Goal: Information Seeking & Learning: Learn about a topic

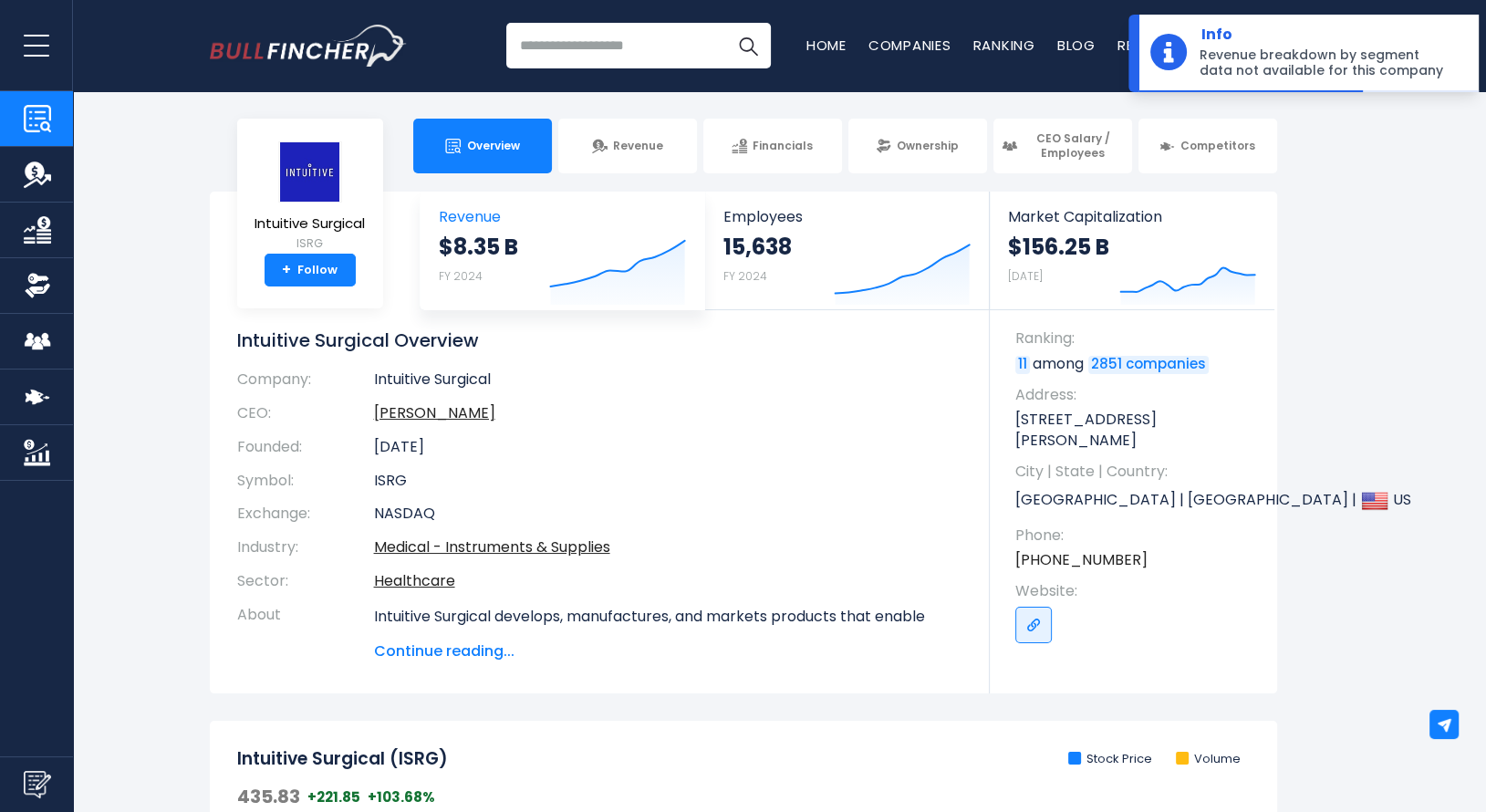
click at [597, 268] on icon at bounding box center [617, 264] width 134 height 46
click at [595, 286] on icon at bounding box center [617, 264] width 134 height 46
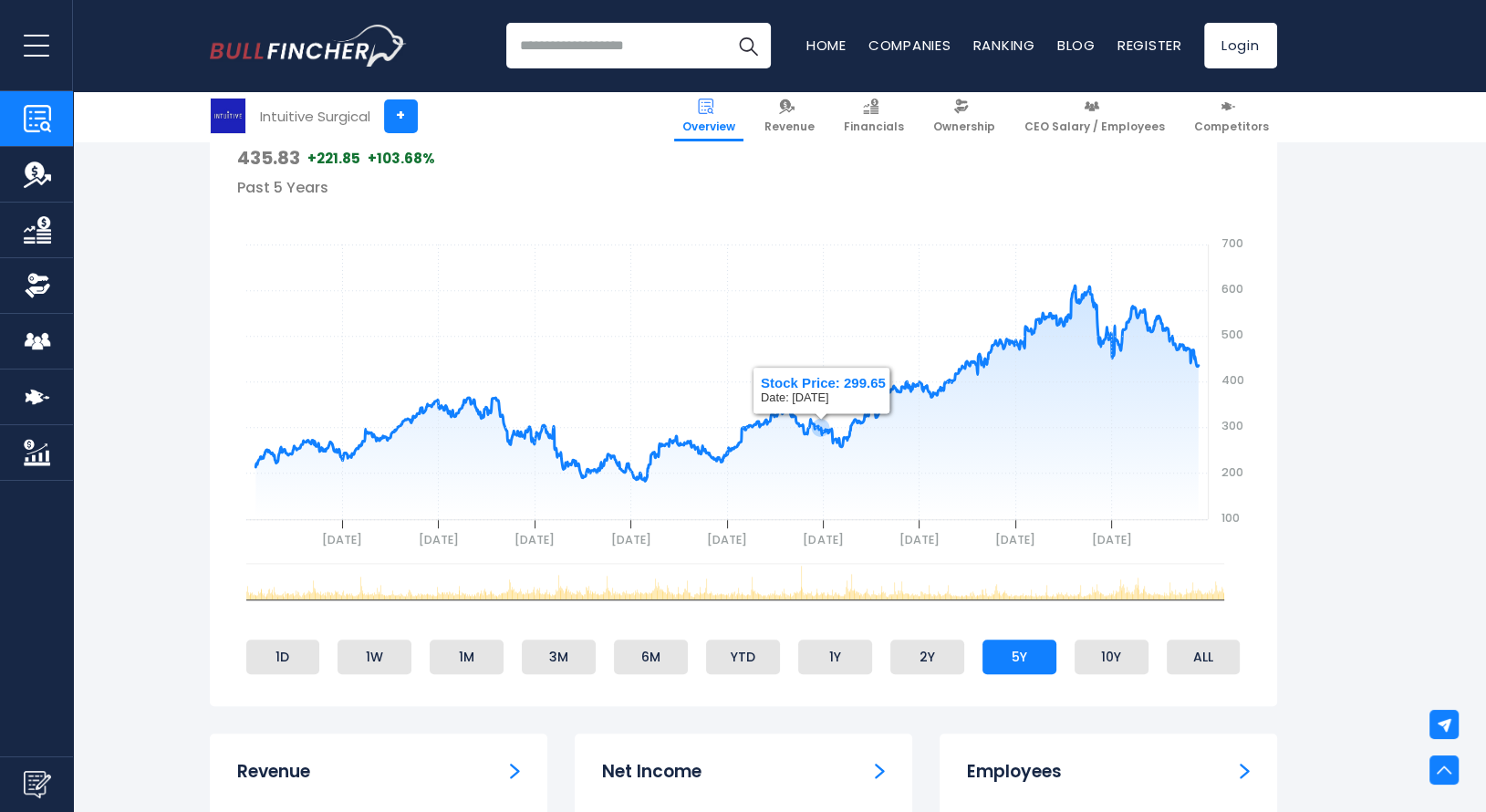
scroll to position [1004, 0]
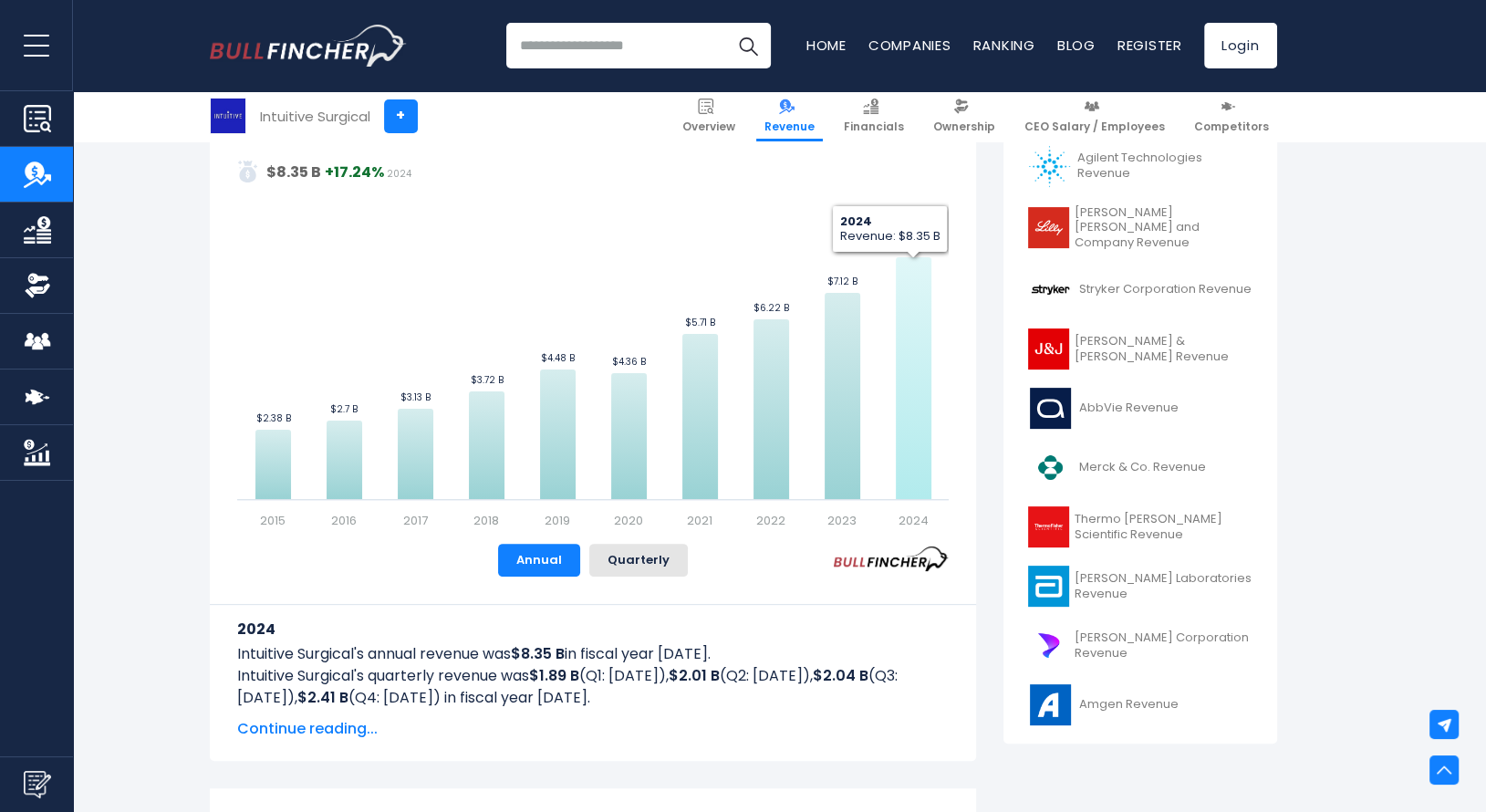
click at [916, 271] on icon "Intuitive Surgical's Revenue Trend" at bounding box center [913, 378] width 35 height 242
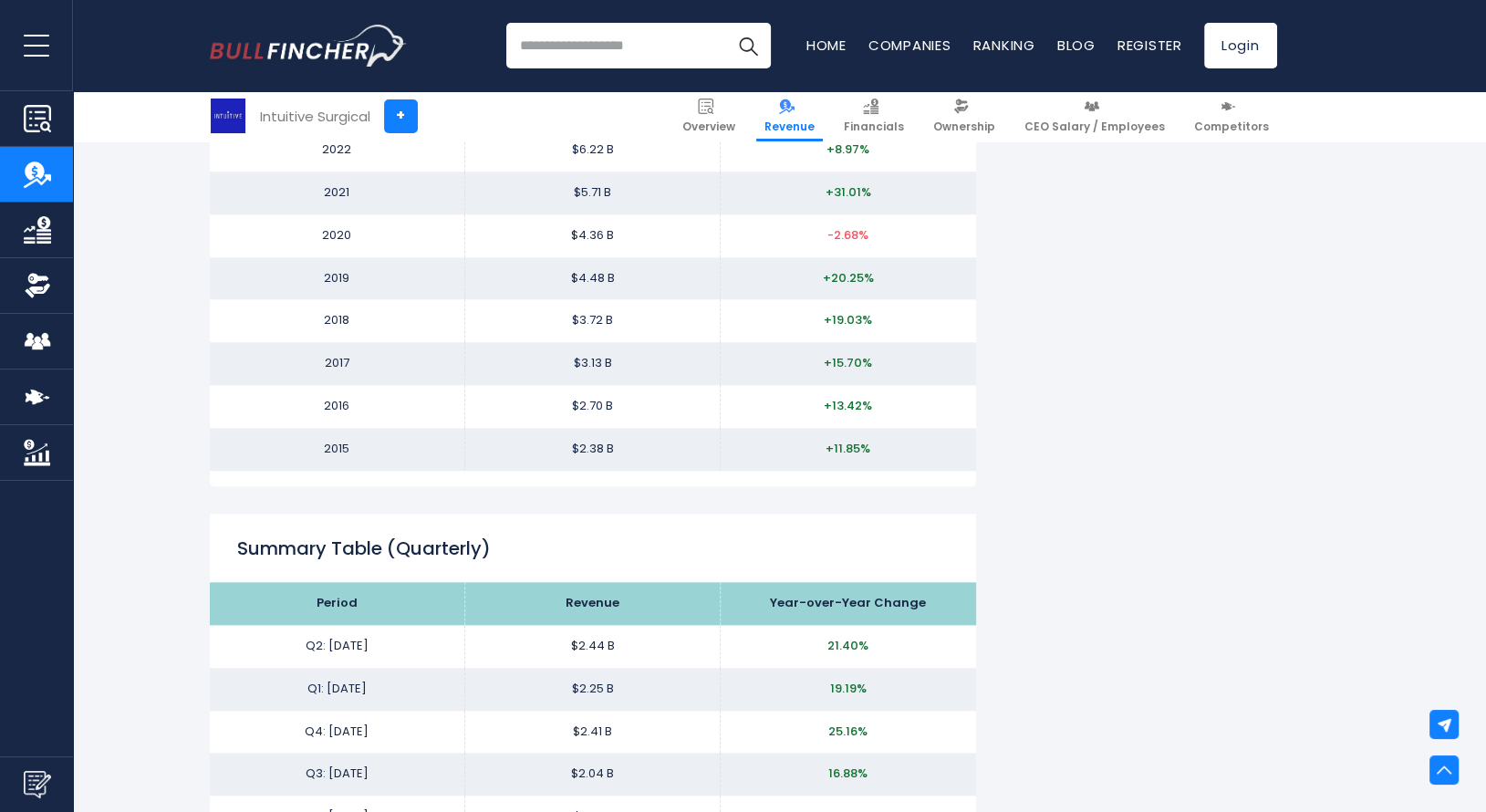
scroll to position [1623, 0]
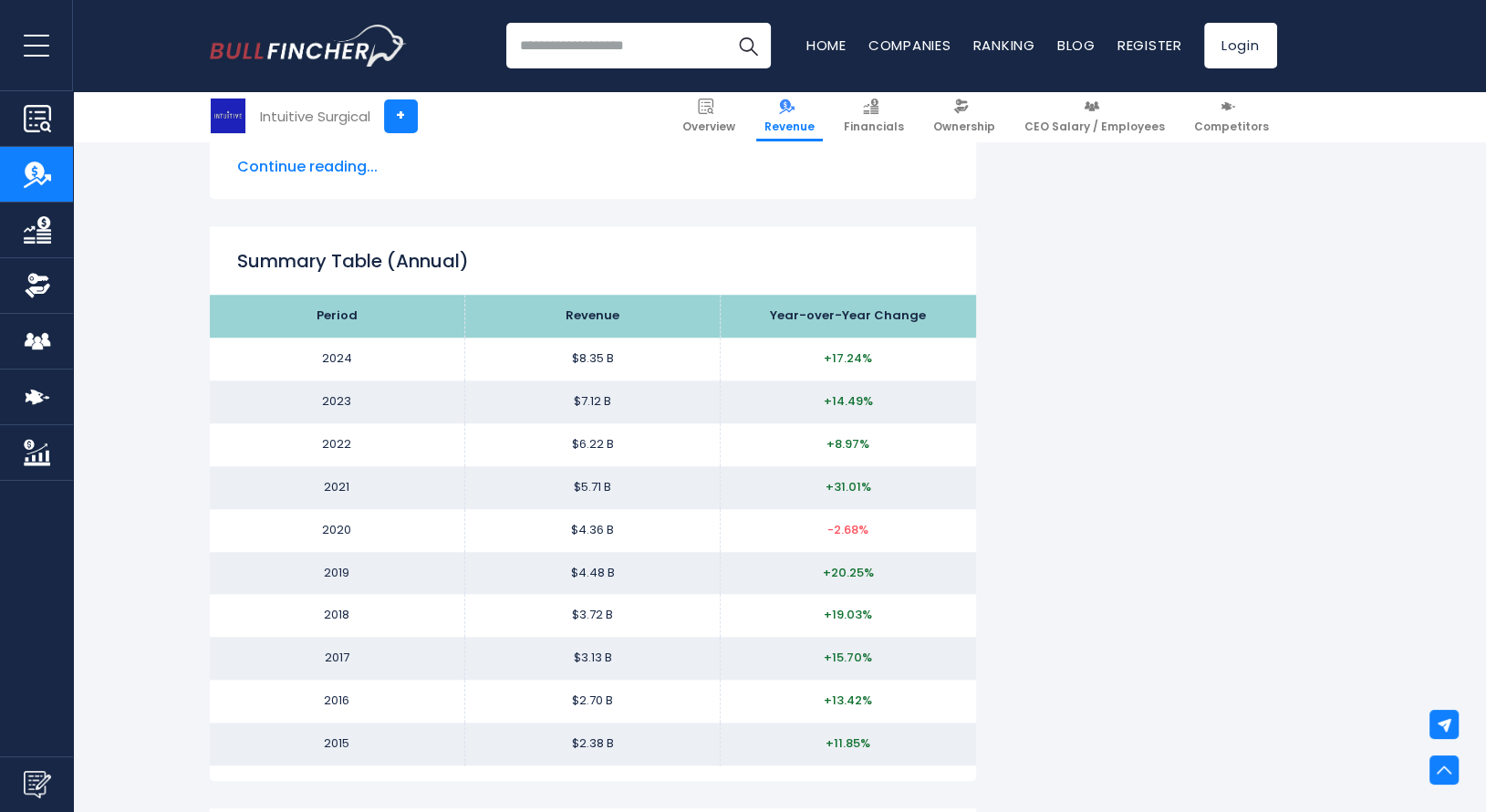
drag, startPoint x: 1104, startPoint y: 409, endPoint x: 1093, endPoint y: 277, distance: 132.5
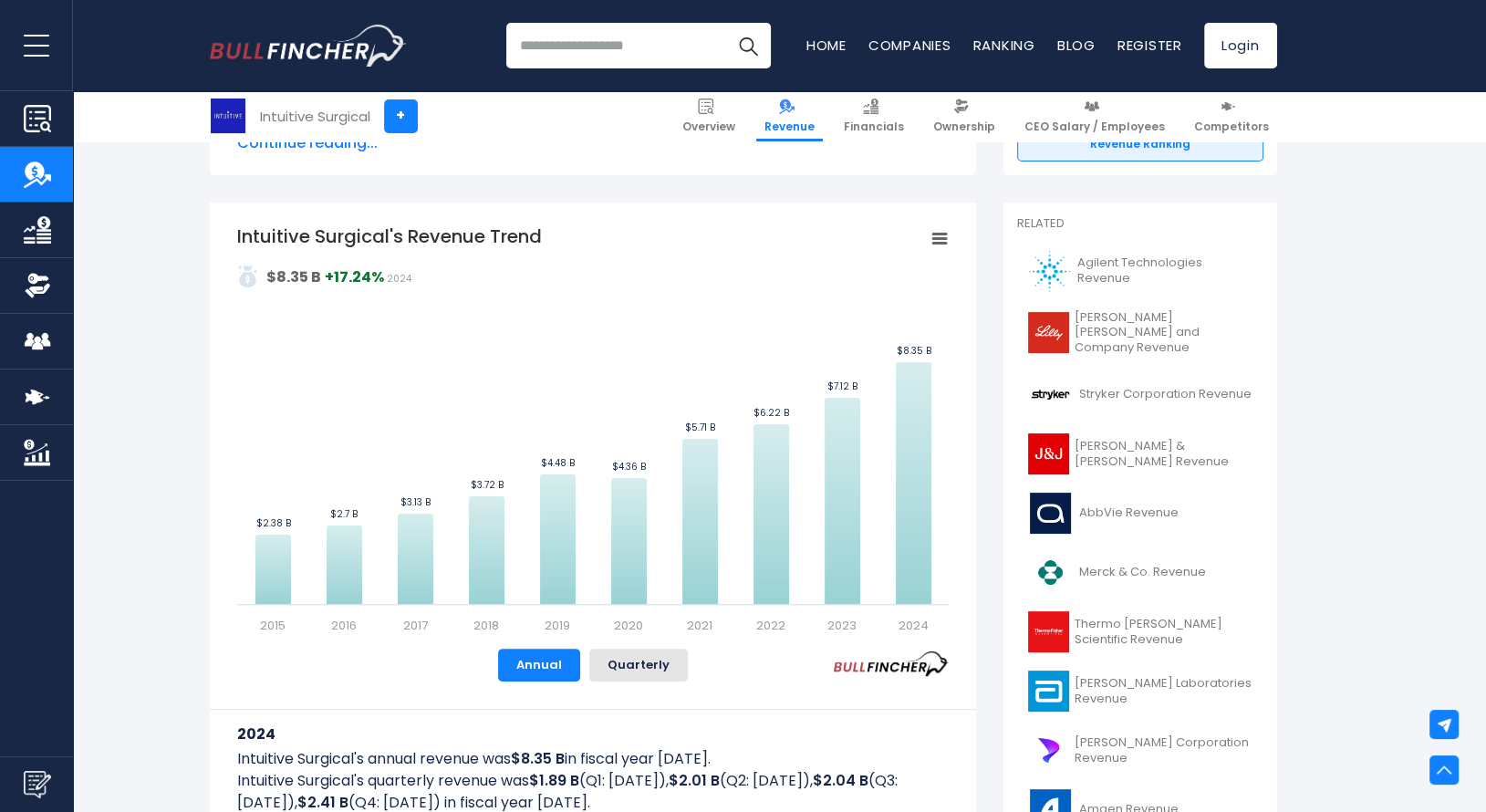
scroll to position [346, 0]
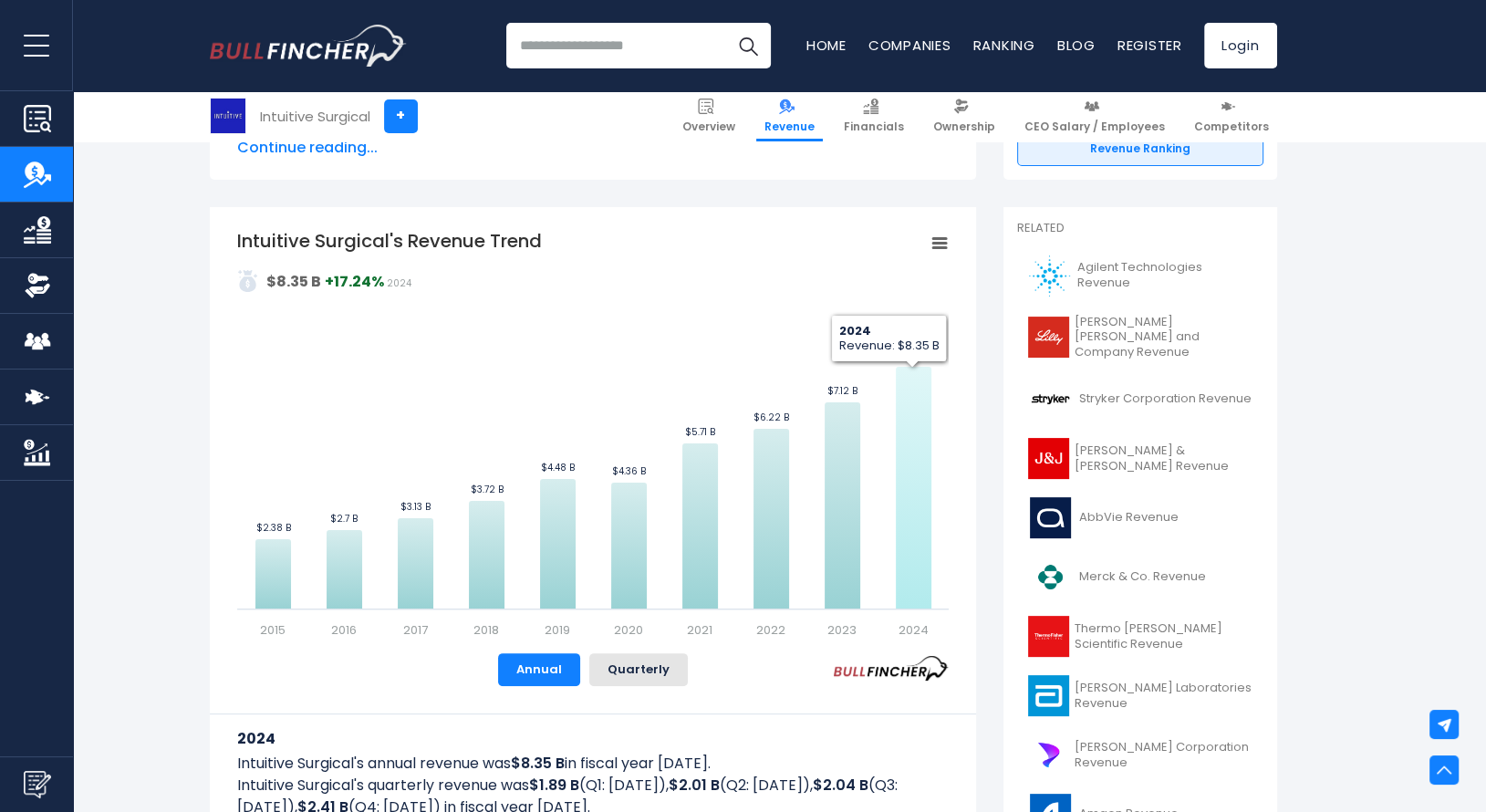
click at [914, 456] on icon "Intuitive Surgical's Revenue Trend" at bounding box center [913, 487] width 35 height 242
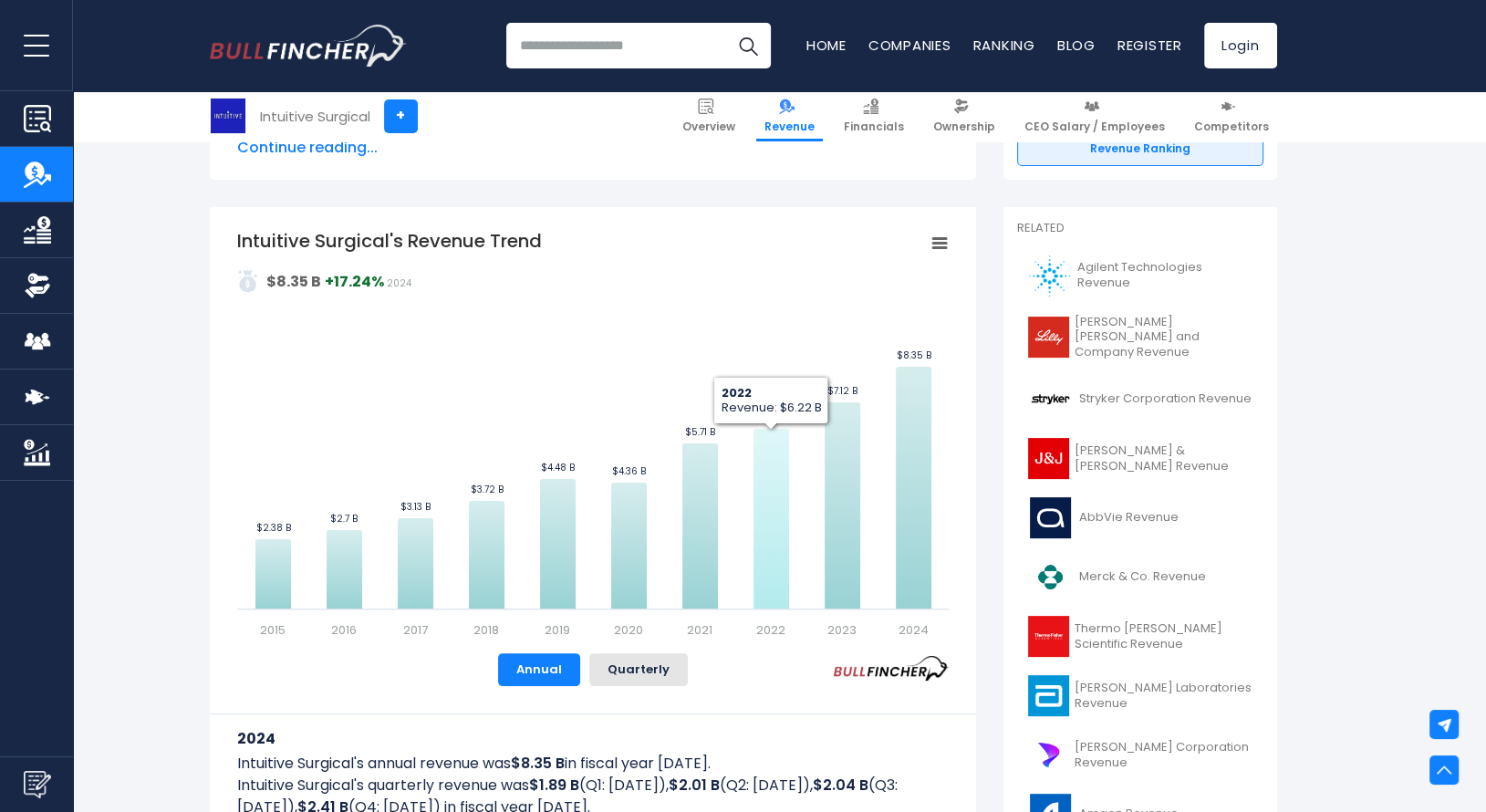
scroll to position [0, 0]
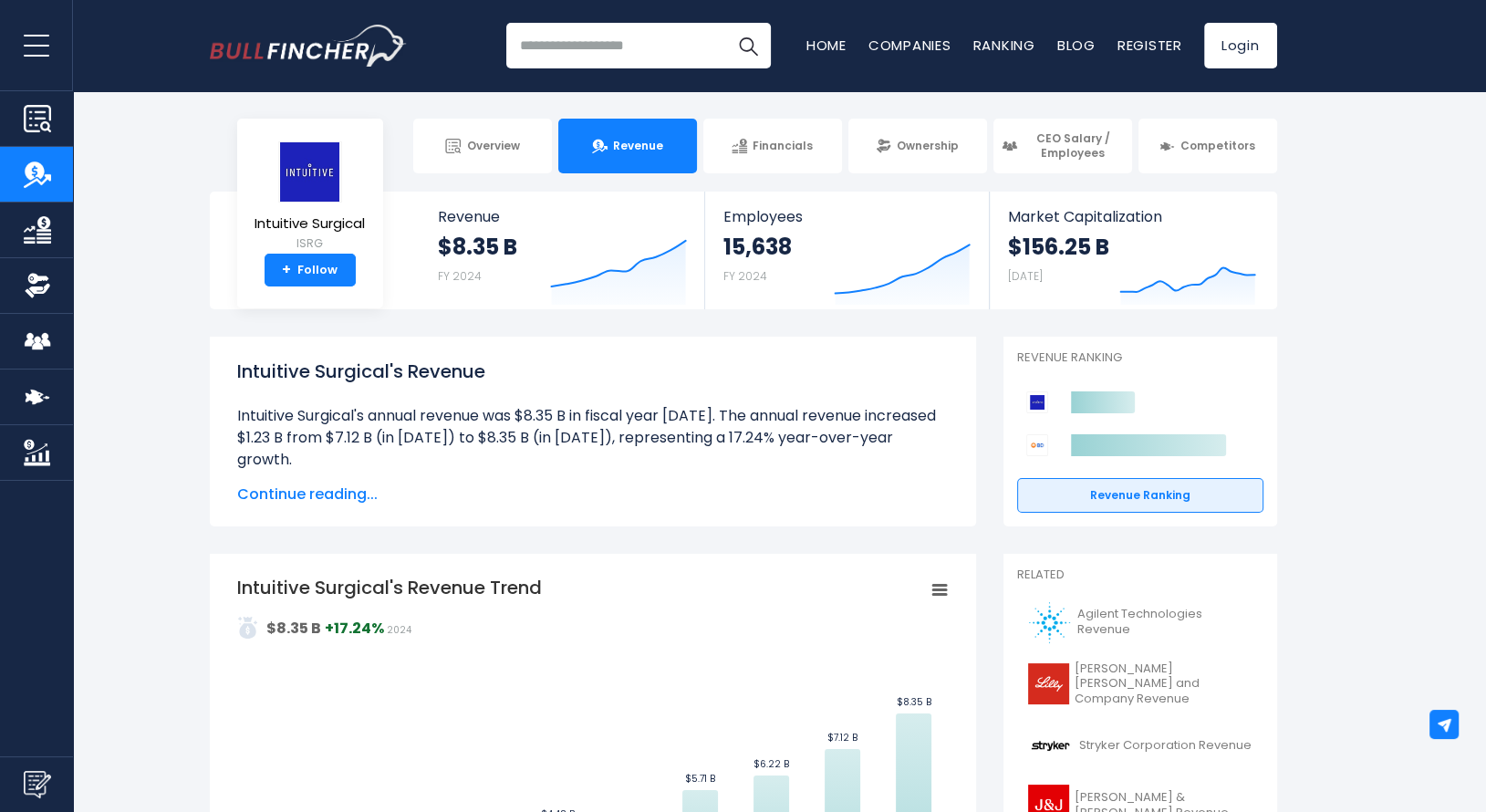
click at [934, 585] on icon "Intuitive Surgical's Revenue Trend" at bounding box center [939, 590] width 12 height 9
click at [912, 464] on ul "Intuitive Surgical's annual revenue was $8.35 B in fiscal year [DATE]. The annu…" at bounding box center [593, 646] width 712 height 482
